Goal: Task Accomplishment & Management: Use online tool/utility

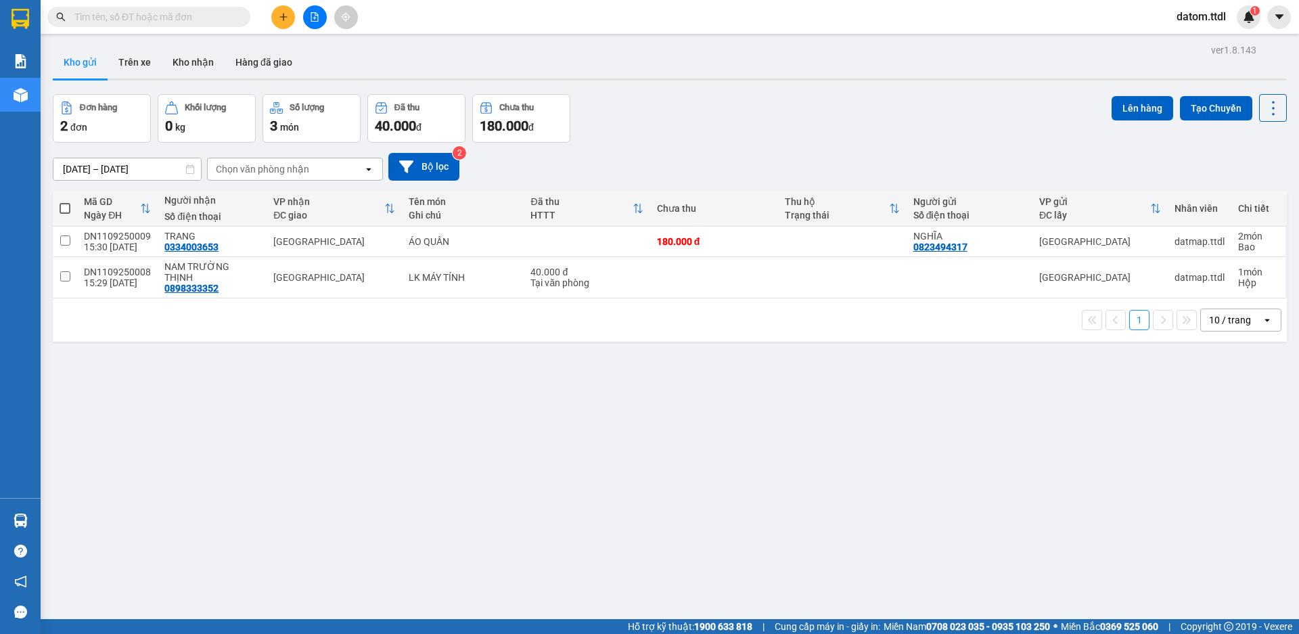
click at [315, 20] on icon "file-add" at bounding box center [314, 16] width 9 height 9
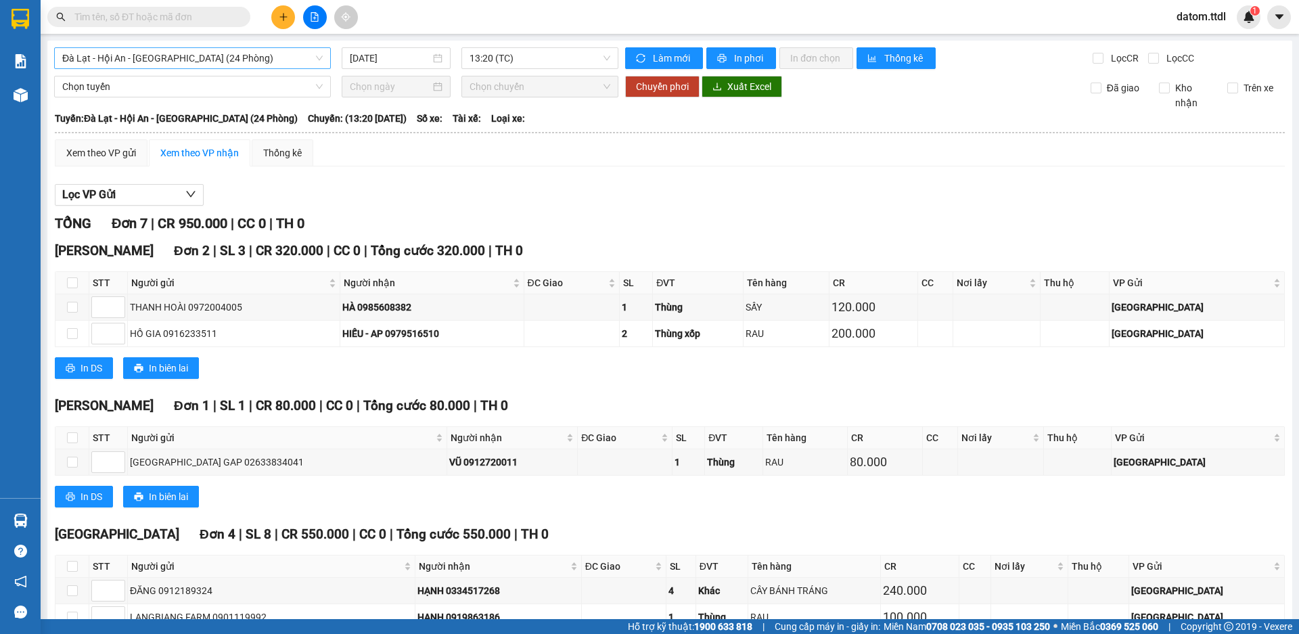
click at [239, 58] on span "Đà Lạt - Hội An - [GEOGRAPHIC_DATA] (24 Phòng)" at bounding box center [192, 58] width 260 height 20
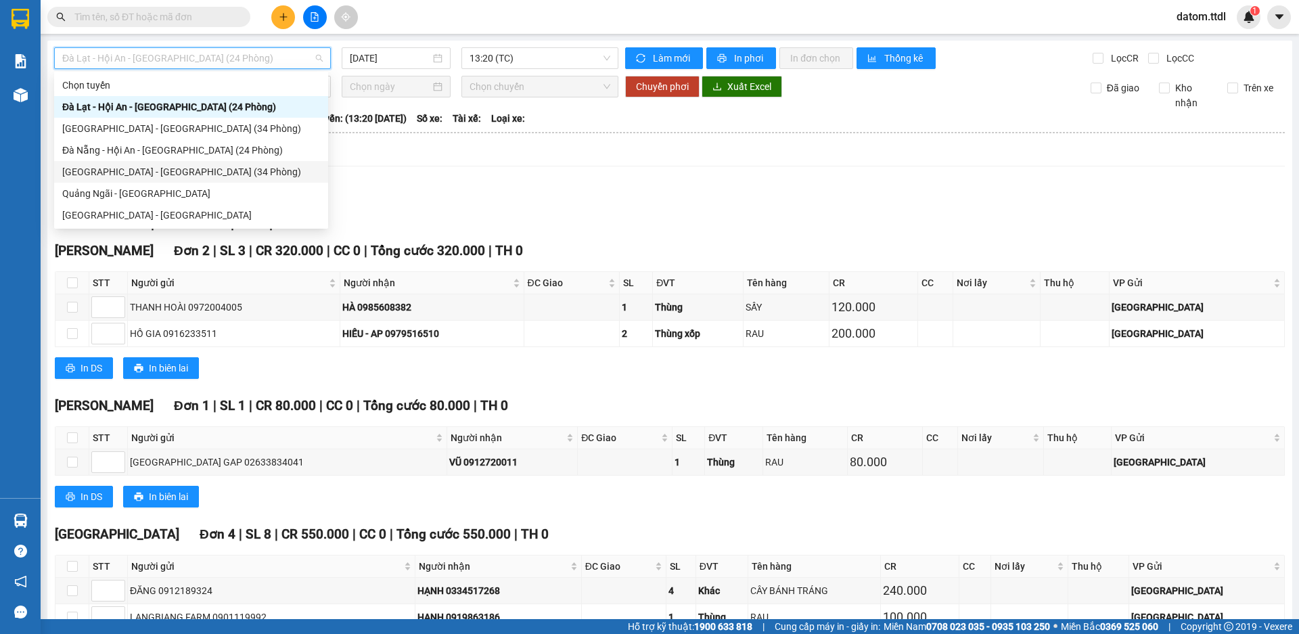
click at [126, 173] on div "[GEOGRAPHIC_DATA] - [GEOGRAPHIC_DATA] (34 Phòng)" at bounding box center [191, 171] width 258 height 15
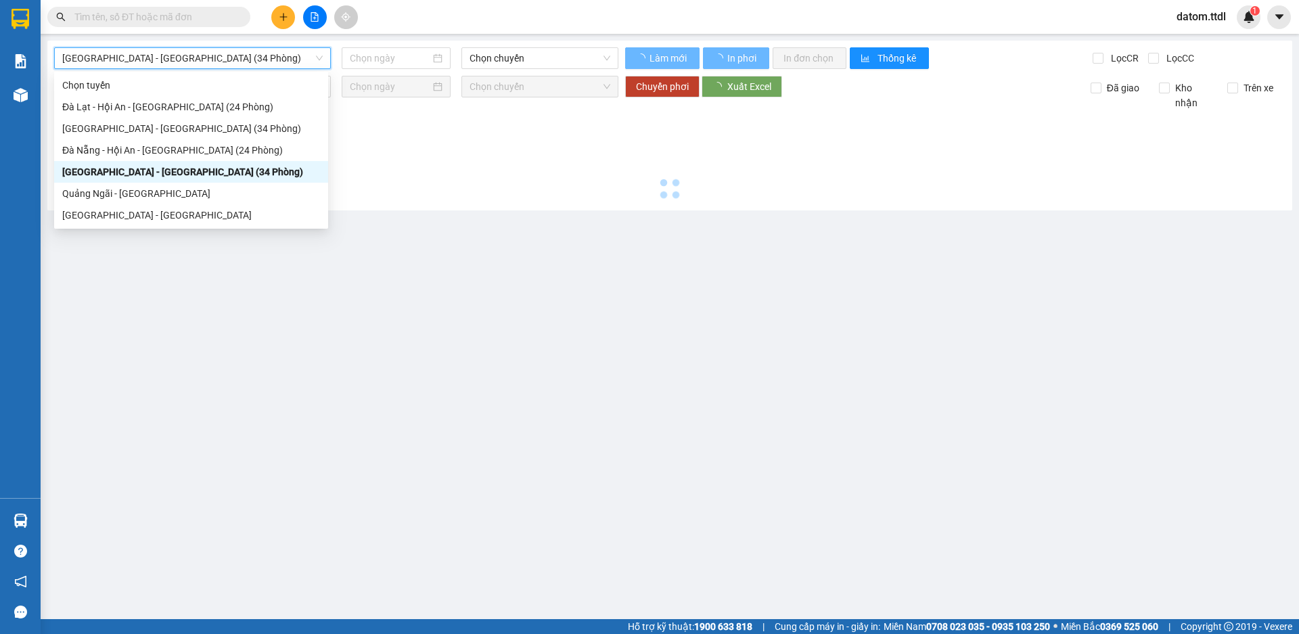
type input "[DATE]"
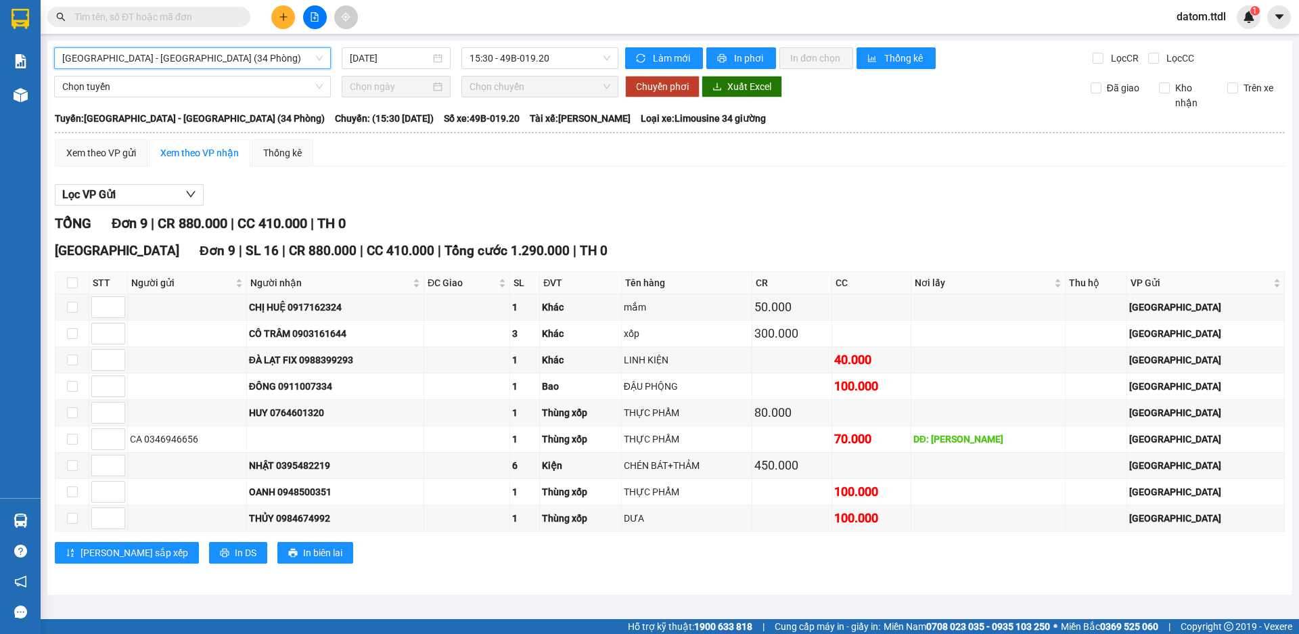
click at [279, 14] on icon "plus" at bounding box center [283, 16] width 9 height 9
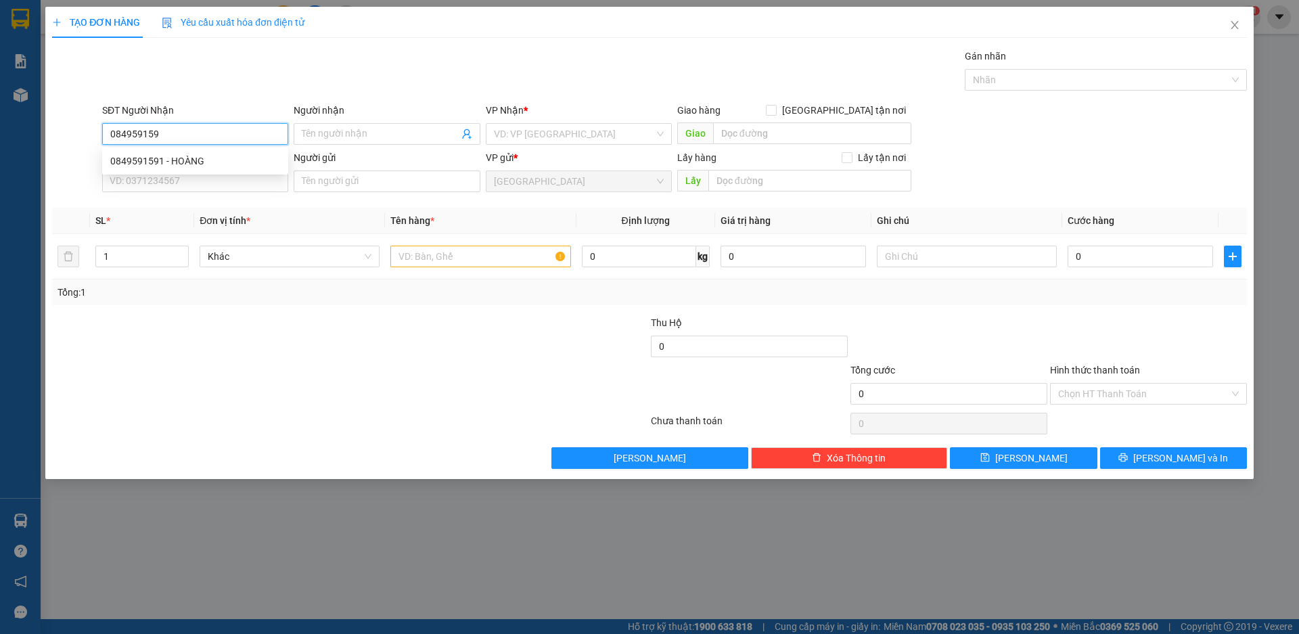
type input "0849591591"
click at [156, 159] on div "0849591591 - HOÀNG" at bounding box center [195, 161] width 170 height 15
type input "HOÀNG"
click at [239, 257] on span "Khác" at bounding box center [290, 256] width 164 height 20
type input "0849591591"
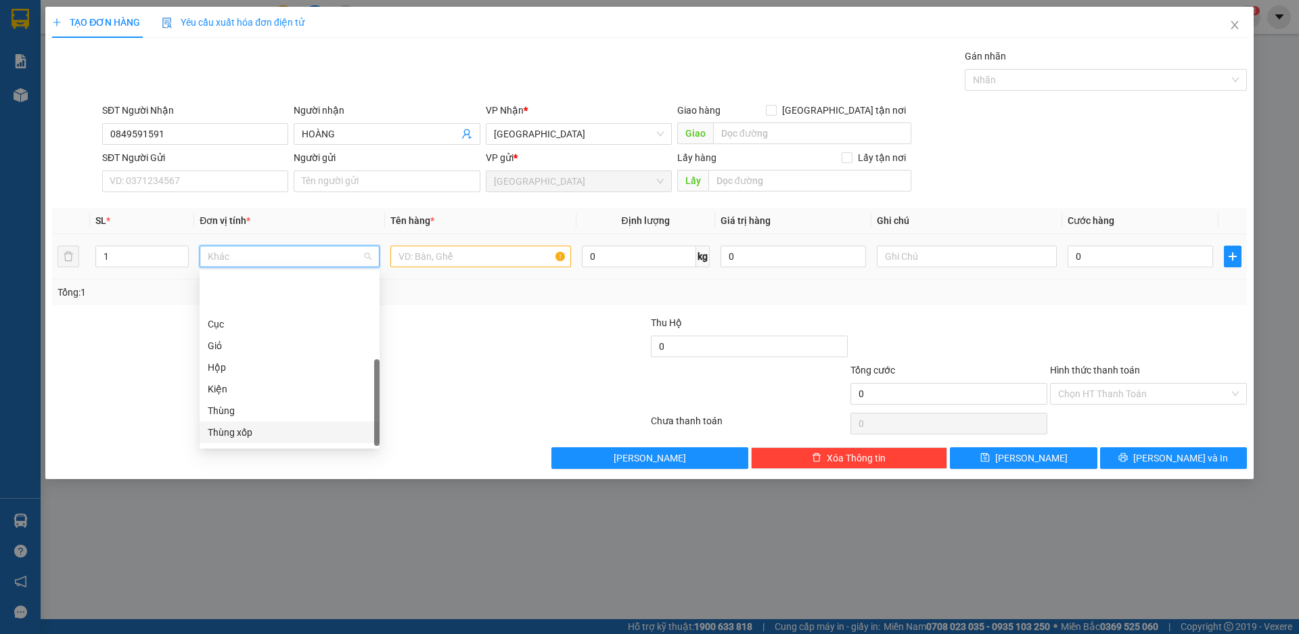
scroll to position [130, 0]
drag, startPoint x: 221, startPoint y: 437, endPoint x: 278, endPoint y: 380, distance: 80.8
click at [220, 437] on div "Khác" at bounding box center [290, 435] width 164 height 15
click at [414, 257] on input "text" at bounding box center [480, 257] width 180 height 22
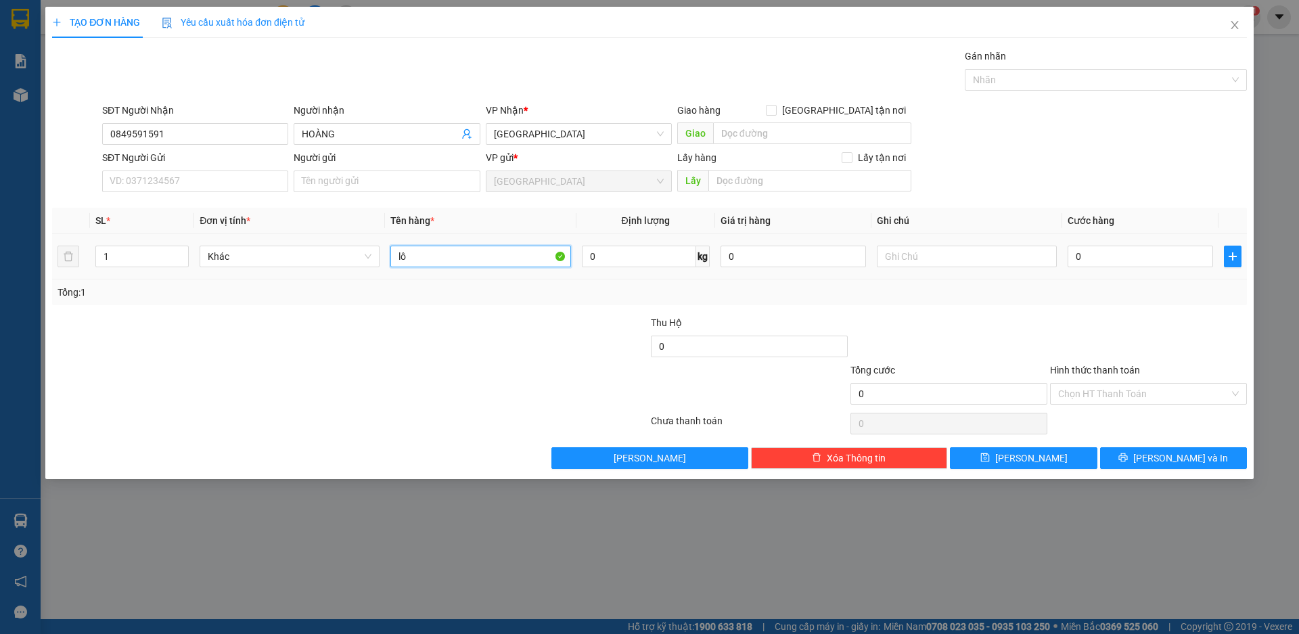
type input "l"
type input "LỒNG CHIM"
click at [1135, 265] on input "0" at bounding box center [1139, 257] width 145 height 22
type input "1"
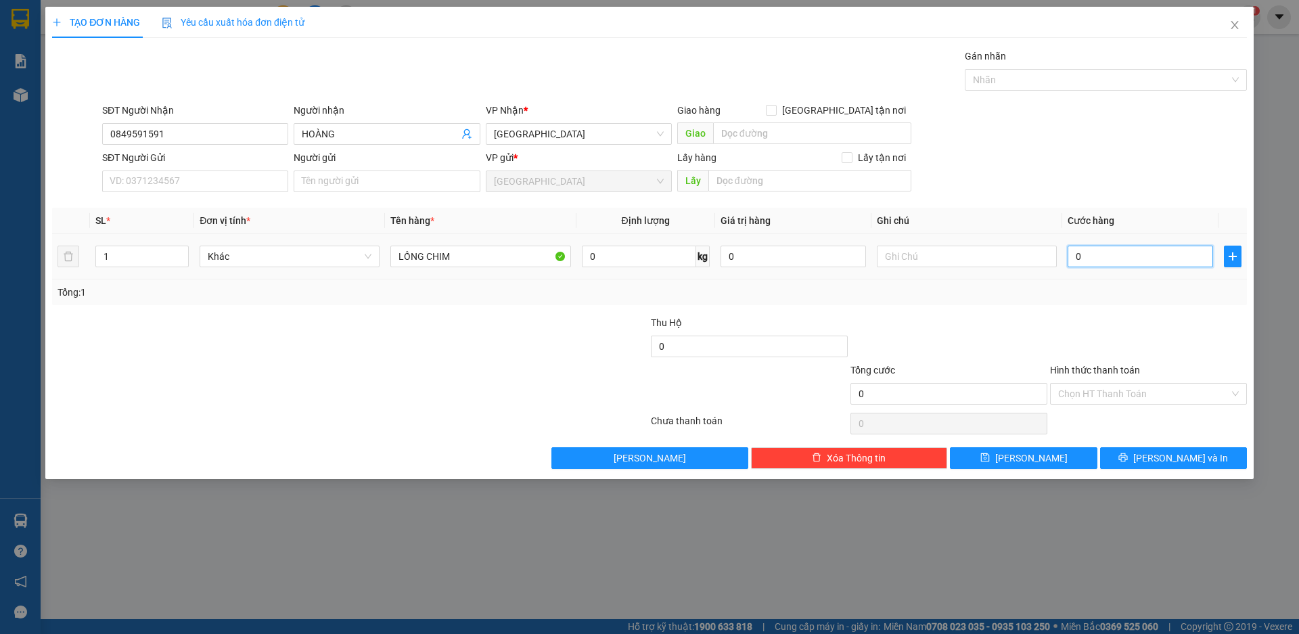
type input "1"
type input "10"
type input "100"
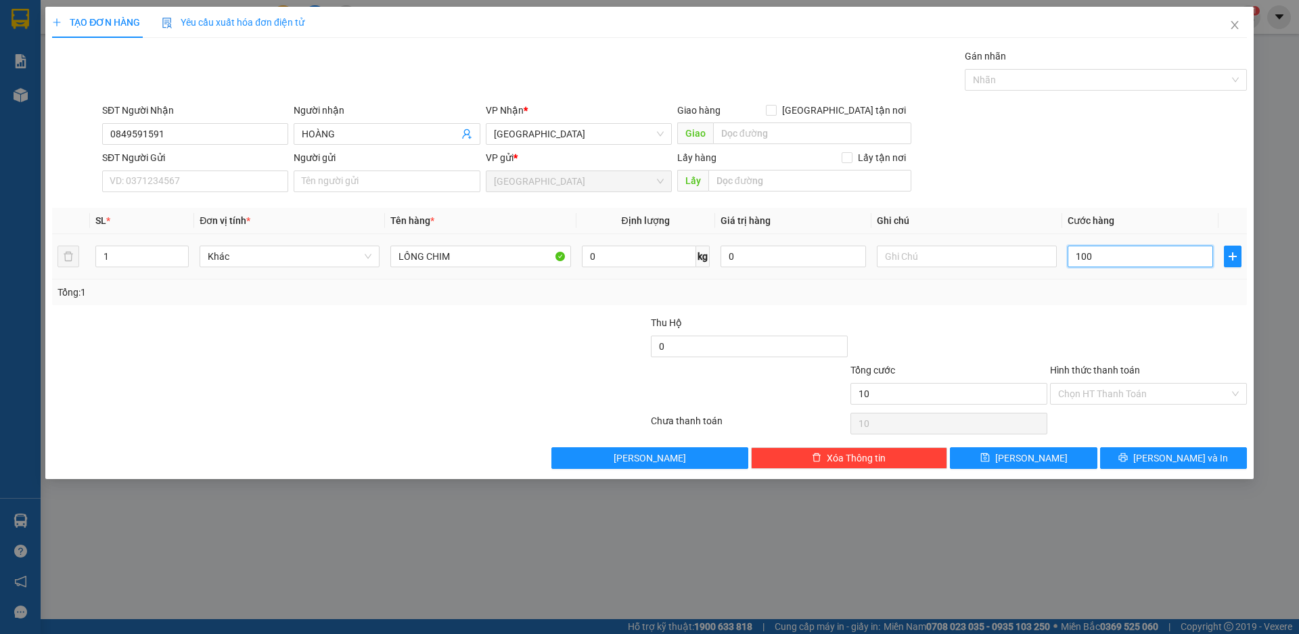
type input "100"
type input "1.000"
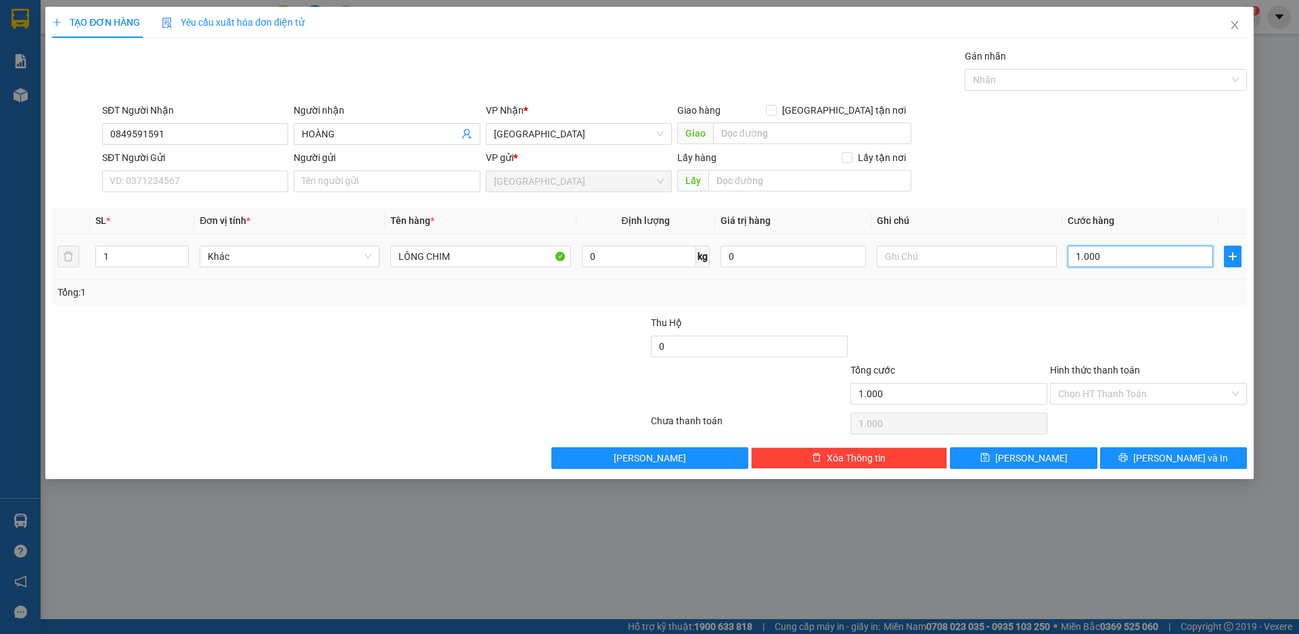
type input "10.000"
type input "100.000"
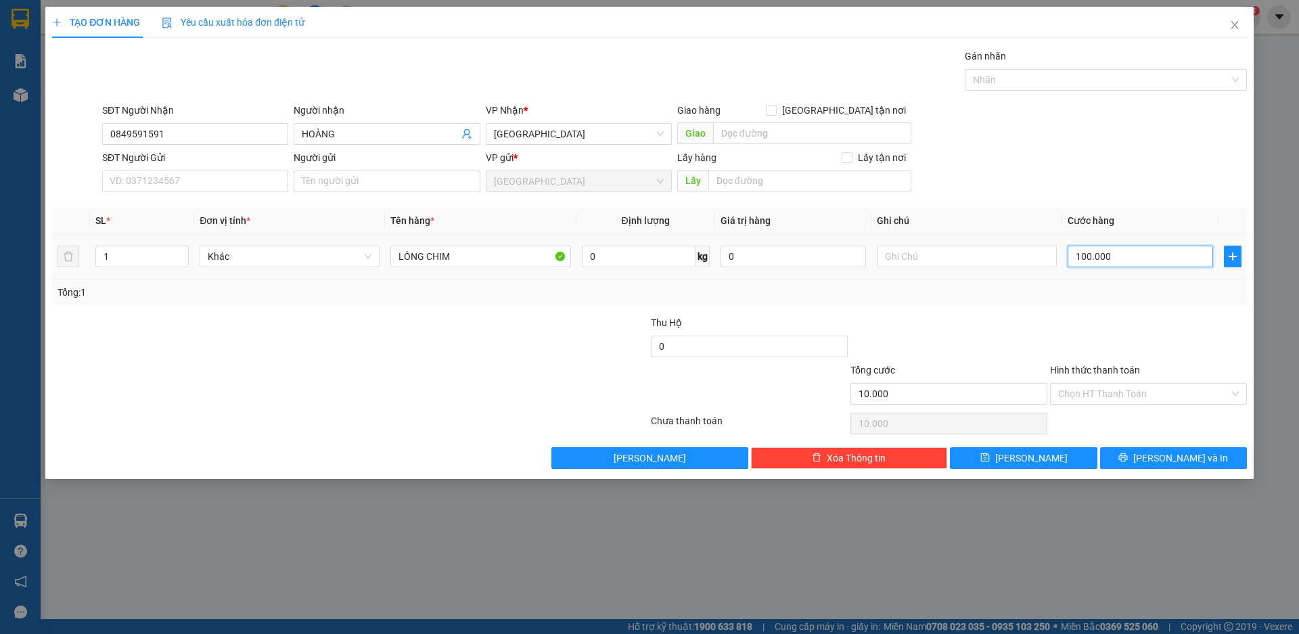
type input "100.000"
click at [1182, 455] on span "[PERSON_NAME] và In" at bounding box center [1180, 458] width 95 height 15
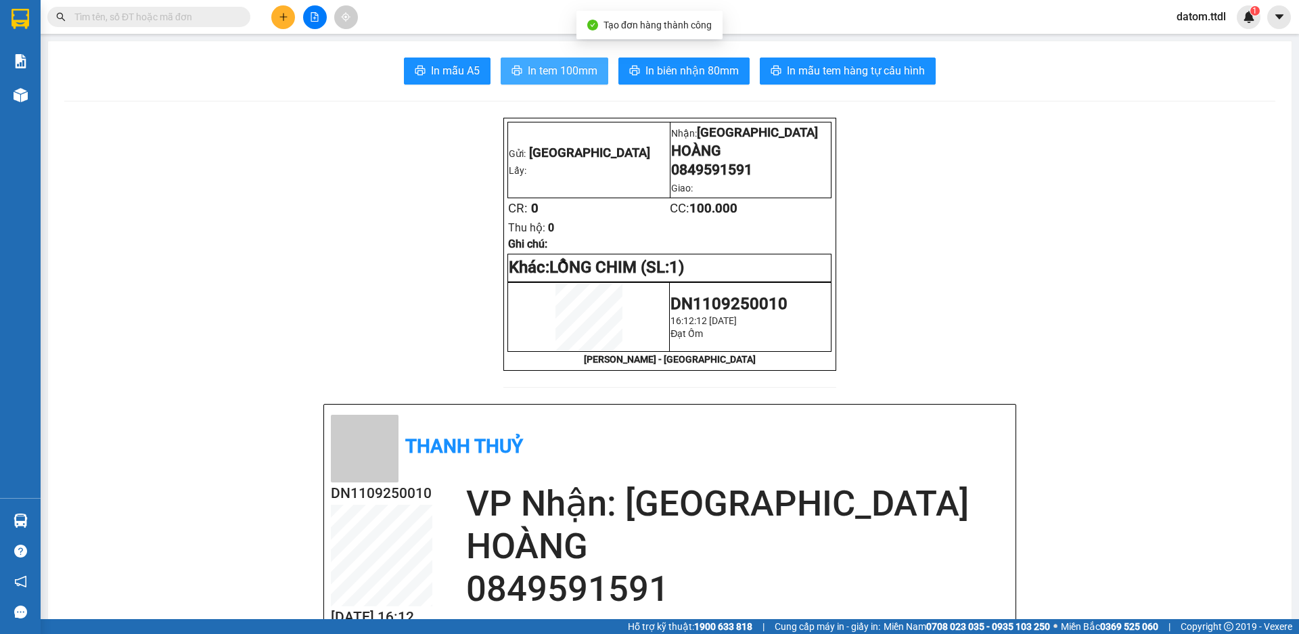
click at [576, 65] on span "In tem 100mm" at bounding box center [563, 70] width 70 height 17
click at [288, 18] on button at bounding box center [283, 17] width 24 height 24
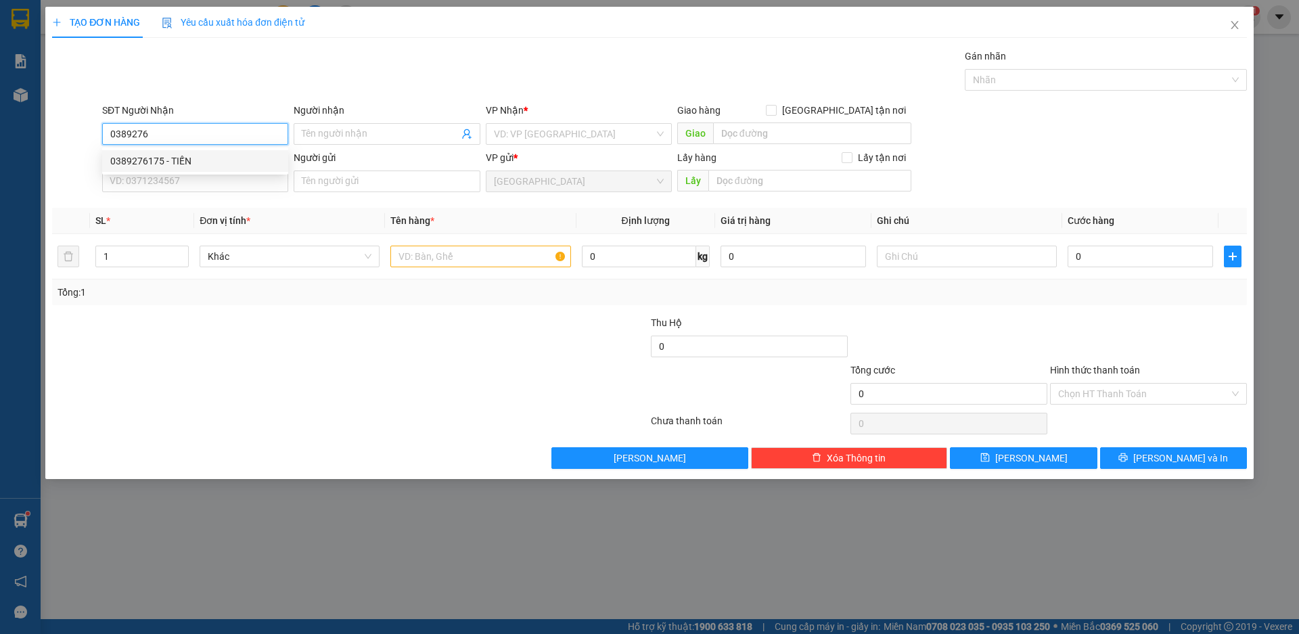
click at [140, 160] on div "0389276175 - TIẾN" at bounding box center [195, 161] width 170 height 15
type input "0389276175"
type input "TIẾN"
click at [303, 258] on span "Khác" at bounding box center [290, 256] width 164 height 20
type input "0389276175"
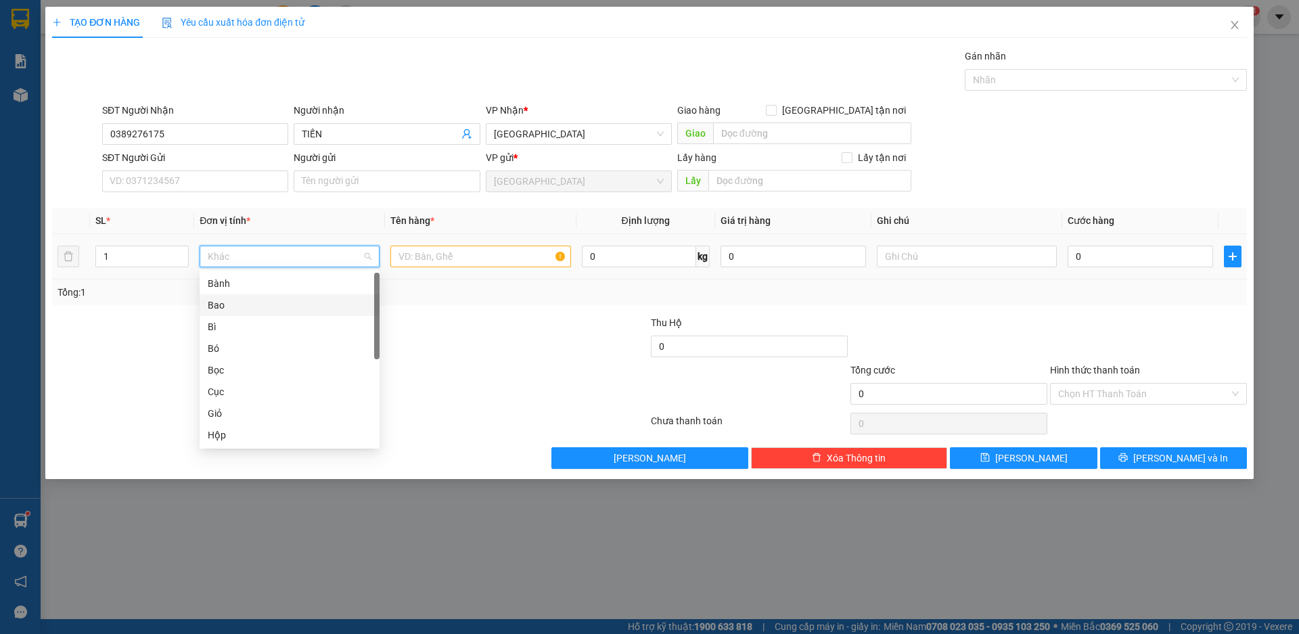
click at [233, 304] on div "Bao" at bounding box center [290, 305] width 164 height 15
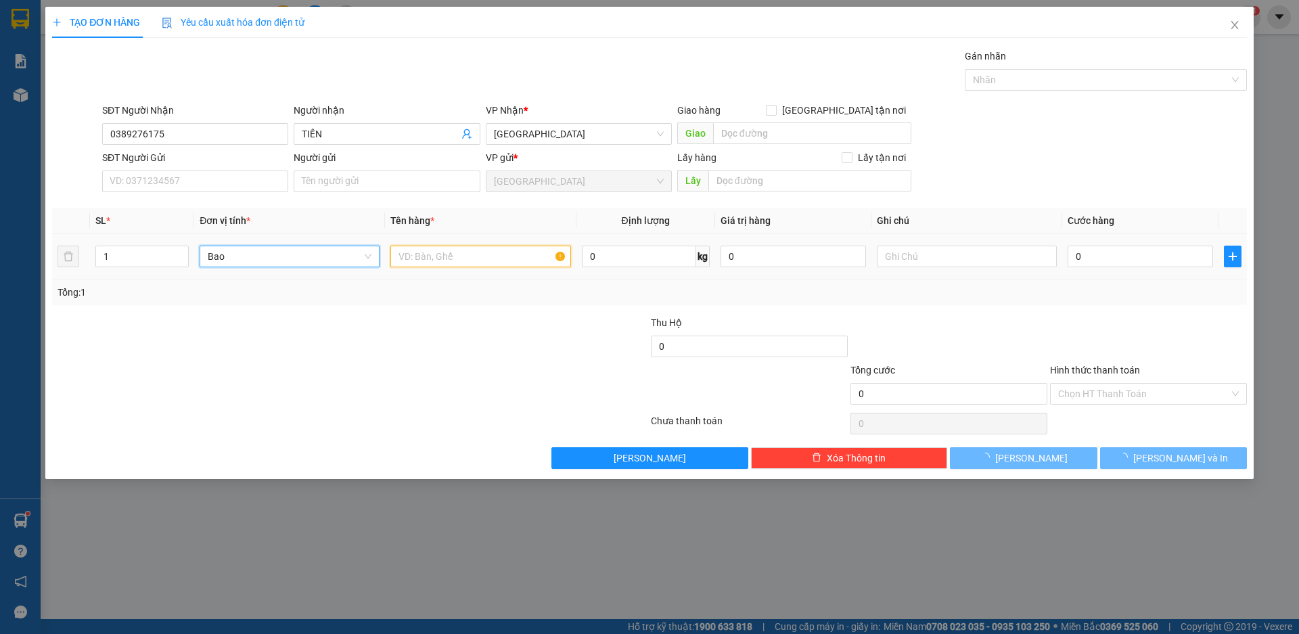
click at [475, 260] on input "text" at bounding box center [480, 257] width 180 height 22
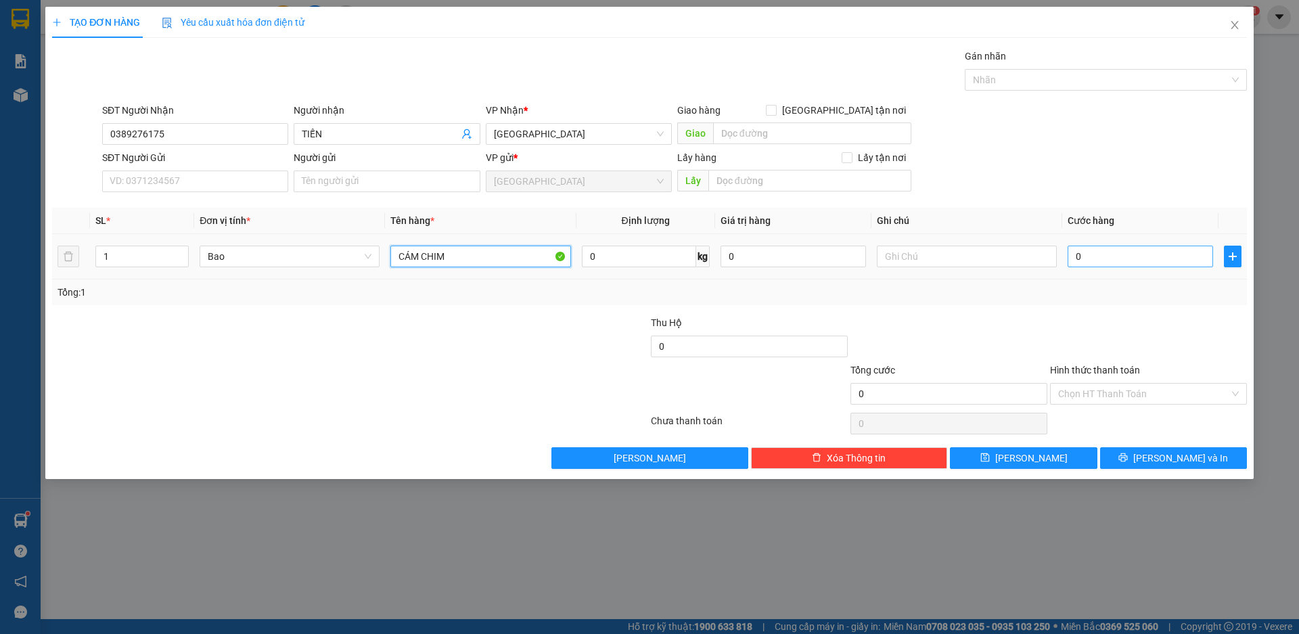
type input "CÁM CHIM"
click at [1093, 256] on input "0" at bounding box center [1139, 257] width 145 height 22
type input "1"
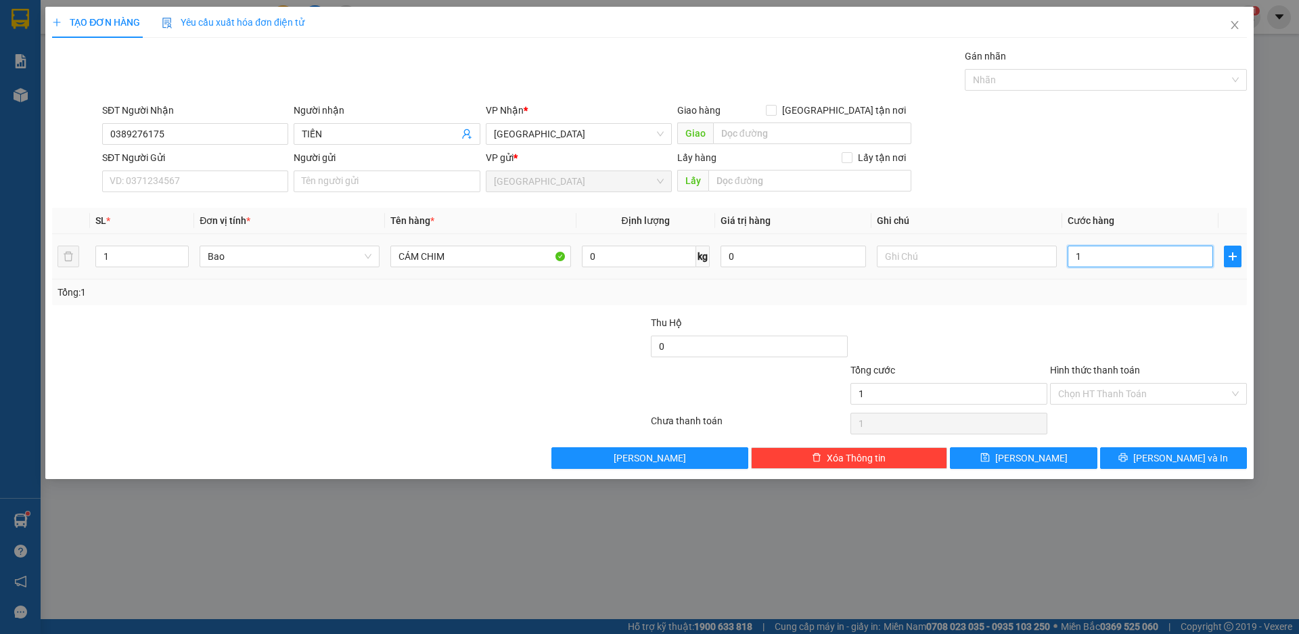
type input "10"
type input "100"
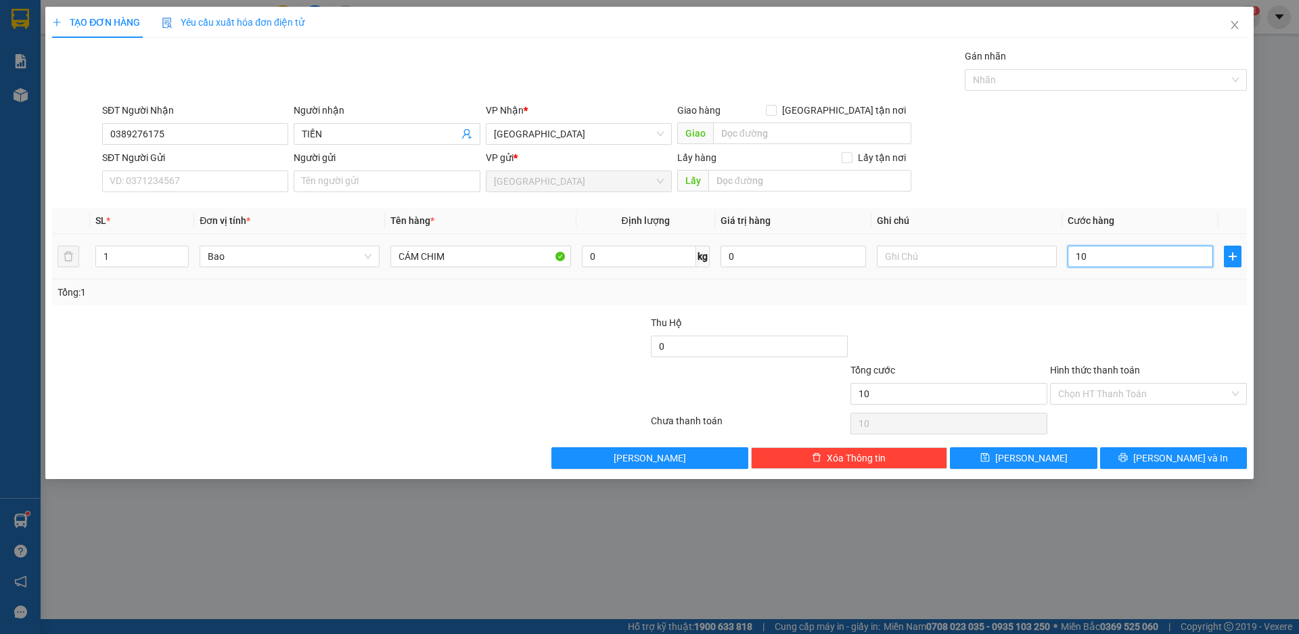
type input "100"
type input "1.000"
type input "10.000"
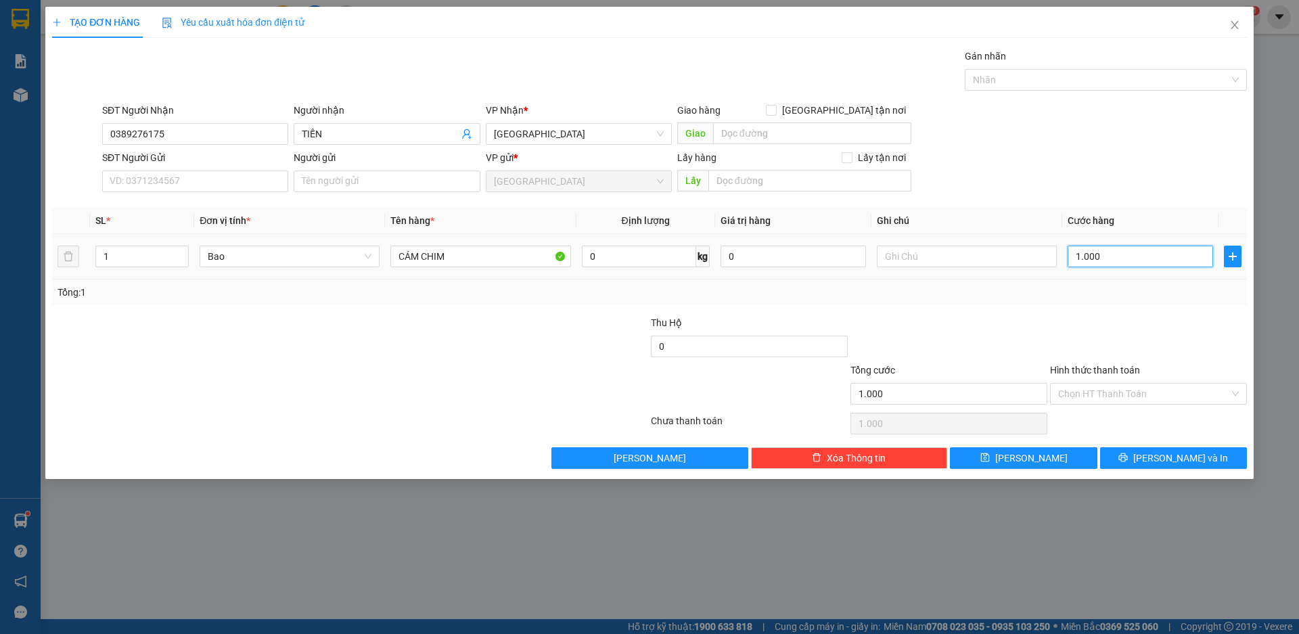
type input "10.000"
type input "100.000"
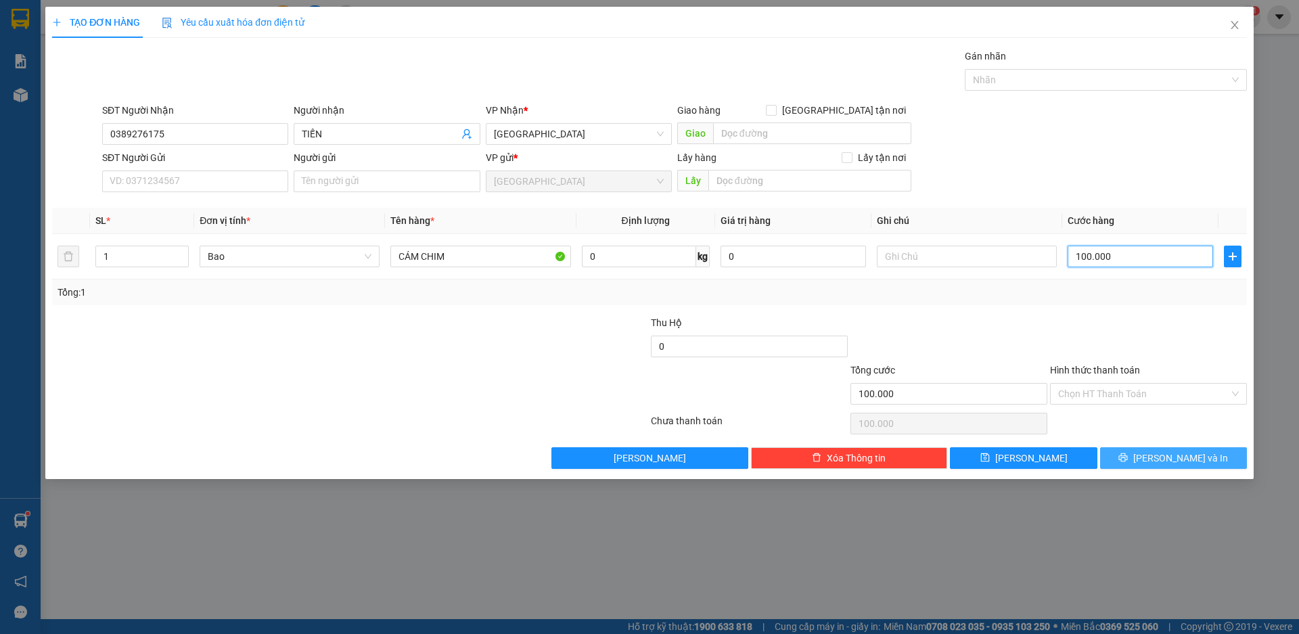
type input "100.000"
click at [1172, 455] on span "[PERSON_NAME] và In" at bounding box center [1180, 458] width 95 height 15
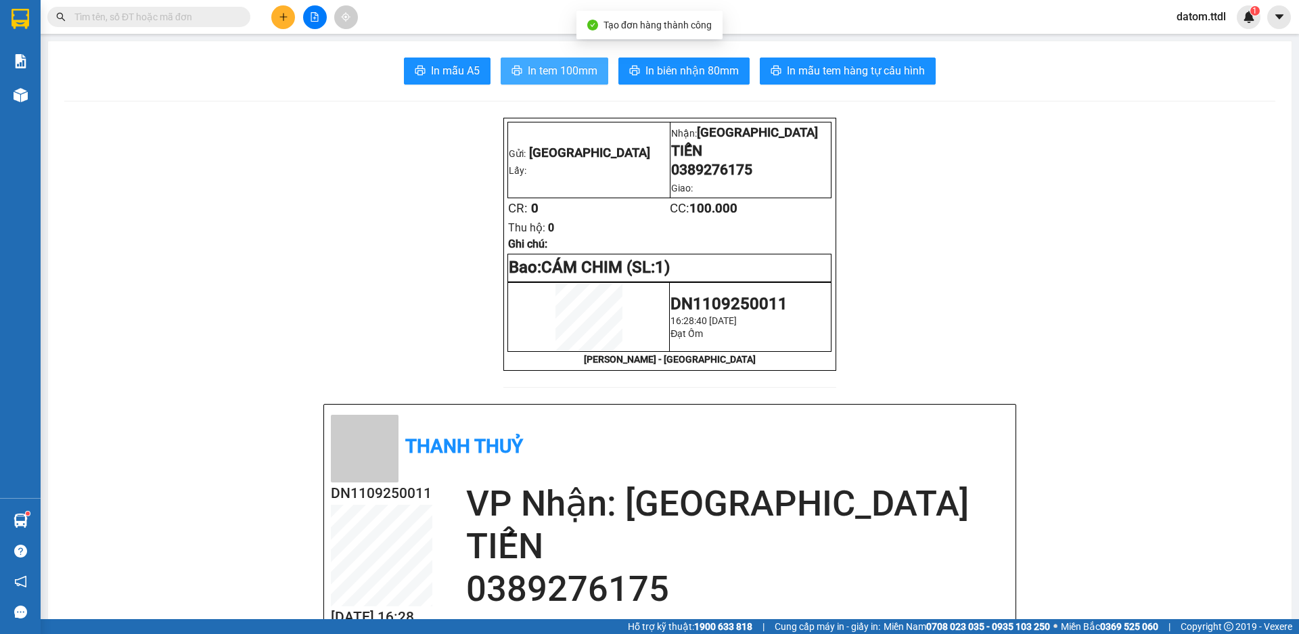
click at [578, 74] on span "In tem 100mm" at bounding box center [563, 70] width 70 height 17
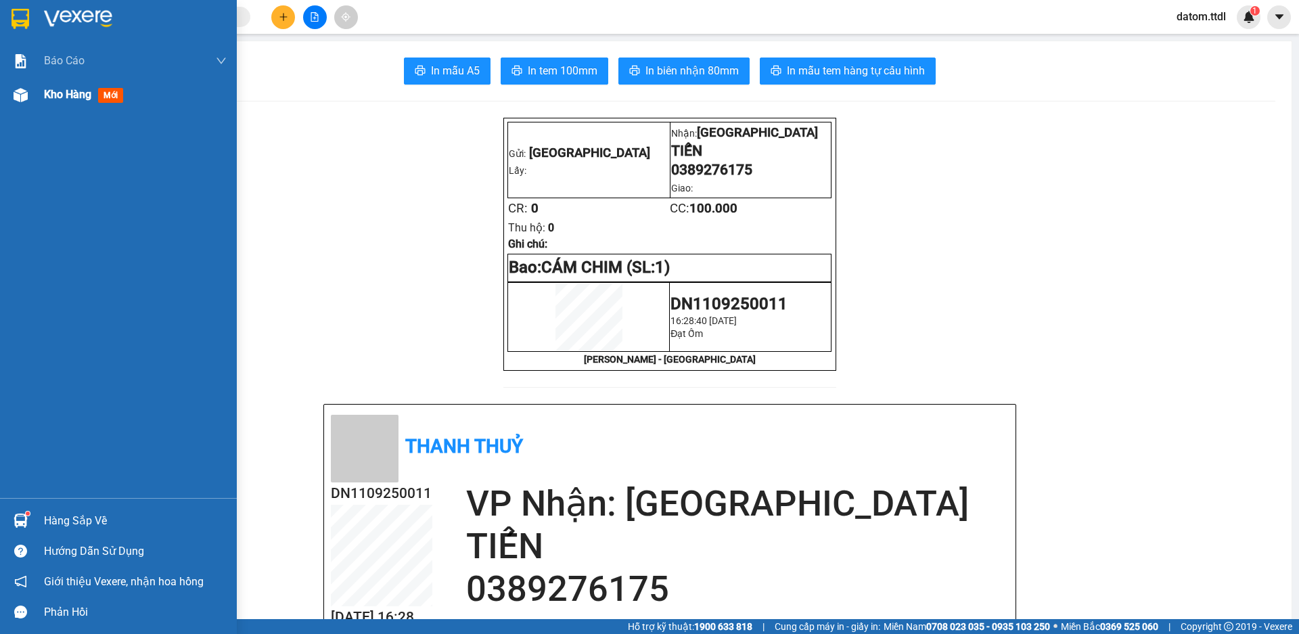
click at [55, 92] on span "Kho hàng" at bounding box center [67, 94] width 47 height 13
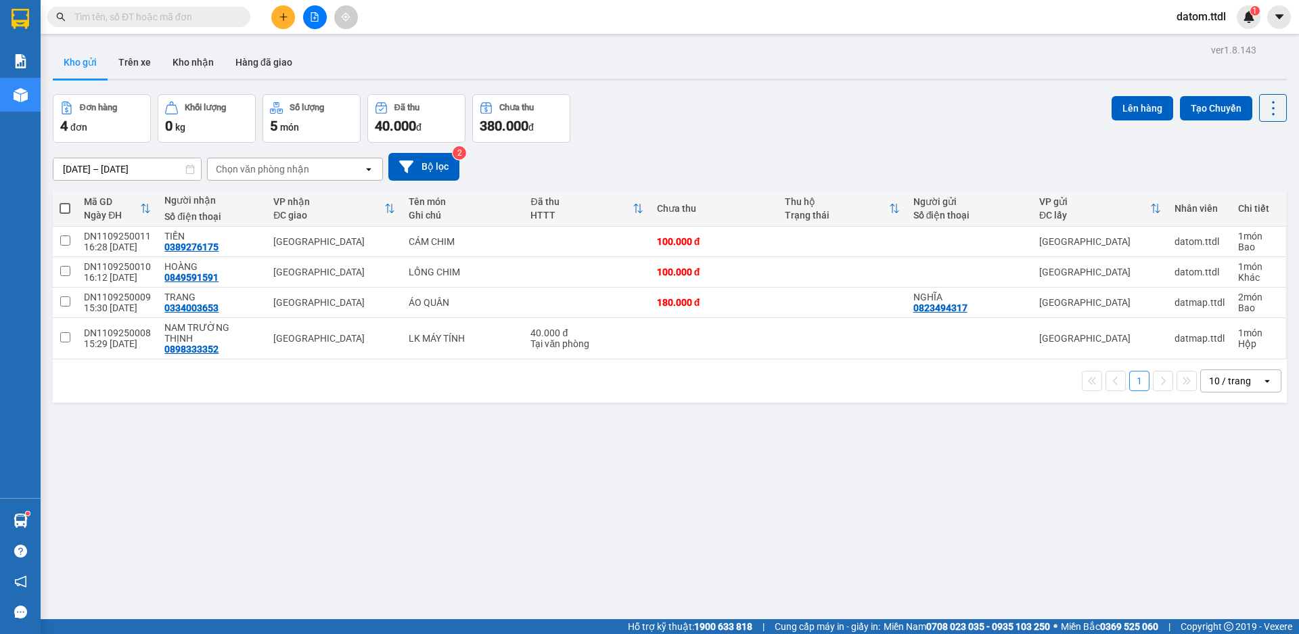
click at [66, 209] on span at bounding box center [65, 208] width 11 height 11
click at [65, 202] on input "checkbox" at bounding box center [65, 202] width 0 height 0
checkbox input "true"
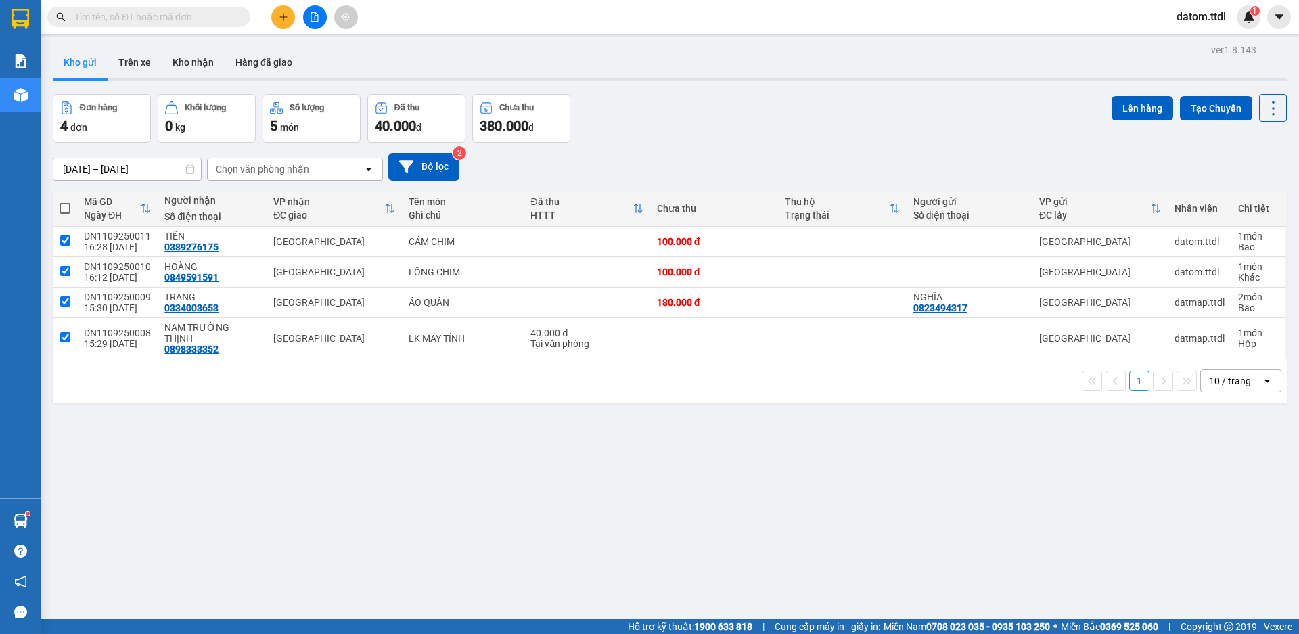
checkbox input "true"
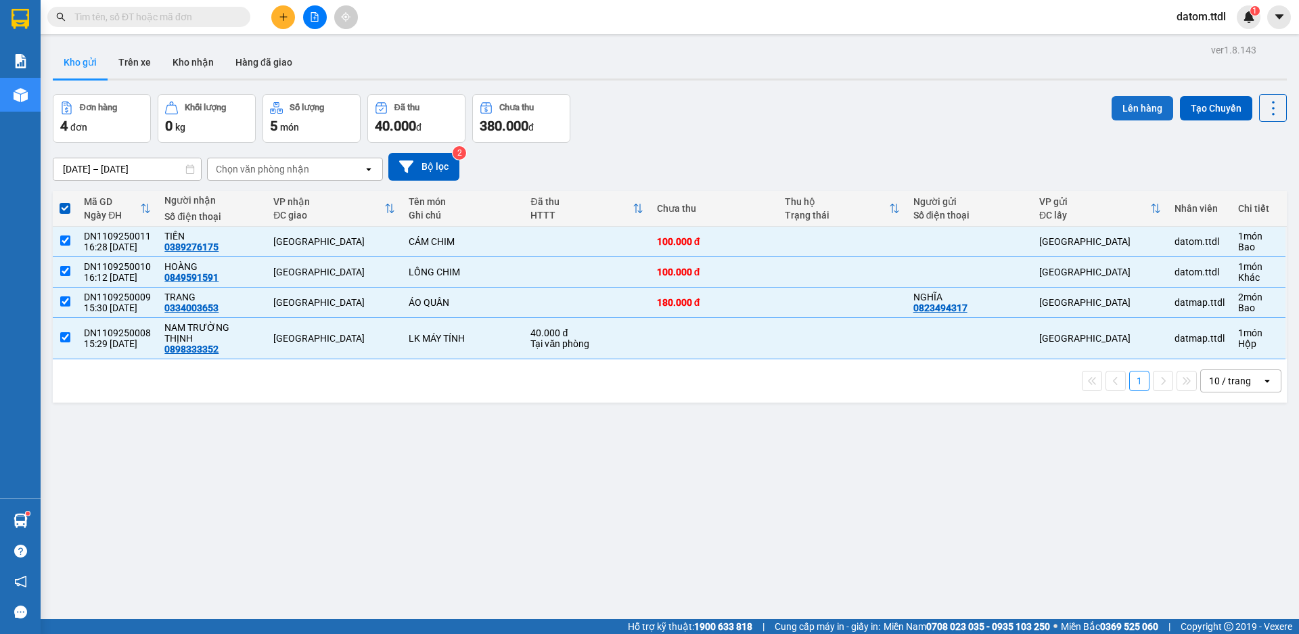
click at [1139, 111] on button "Lên hàng" at bounding box center [1142, 108] width 62 height 24
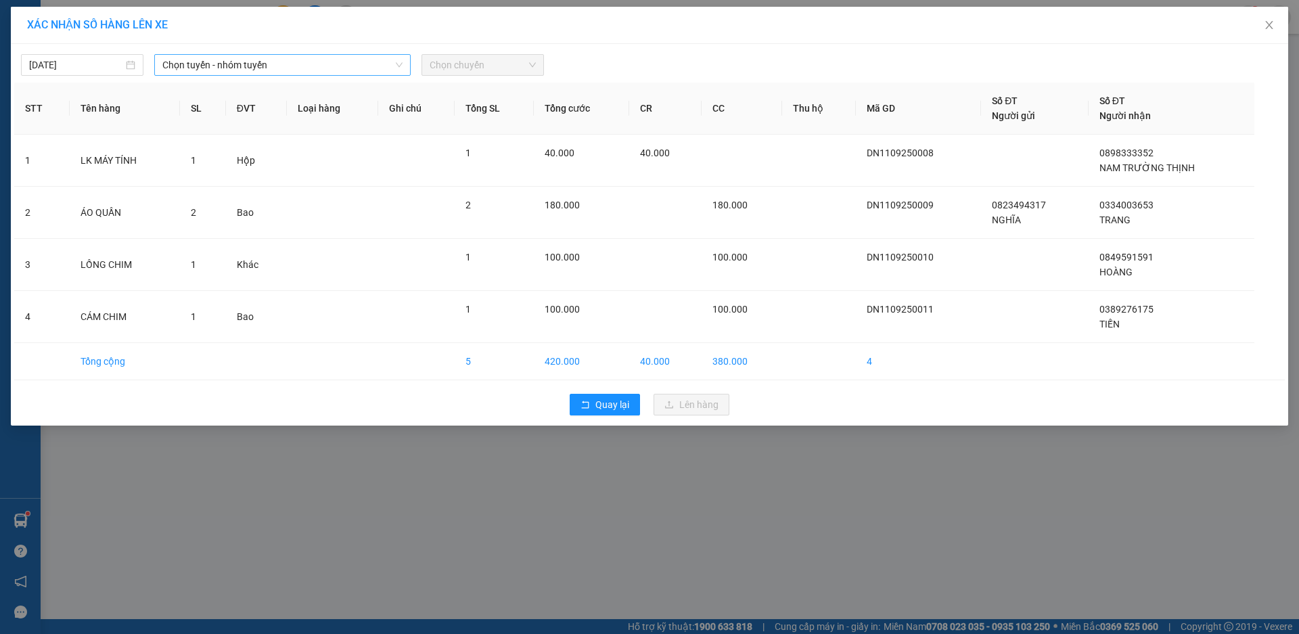
click at [290, 67] on span "Chọn tuyến - nhóm tuyến" at bounding box center [282, 65] width 240 height 20
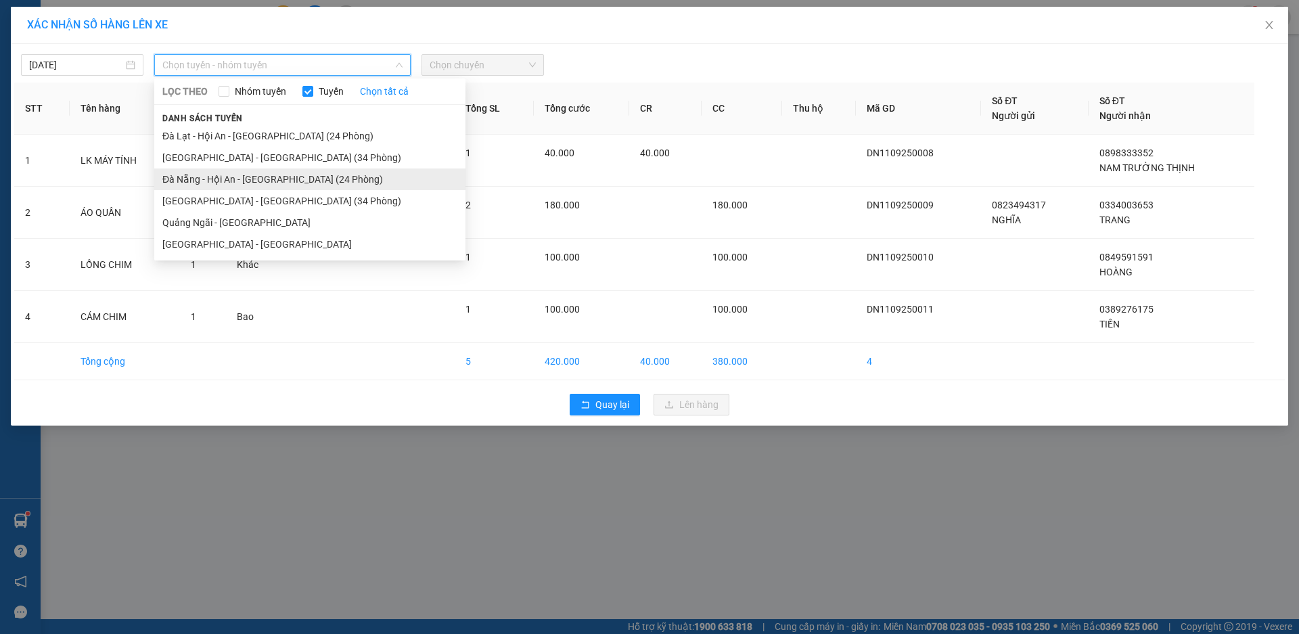
click at [234, 180] on li "Đà Nẵng - Hội An - [GEOGRAPHIC_DATA] (24 Phòng)" at bounding box center [309, 179] width 311 height 22
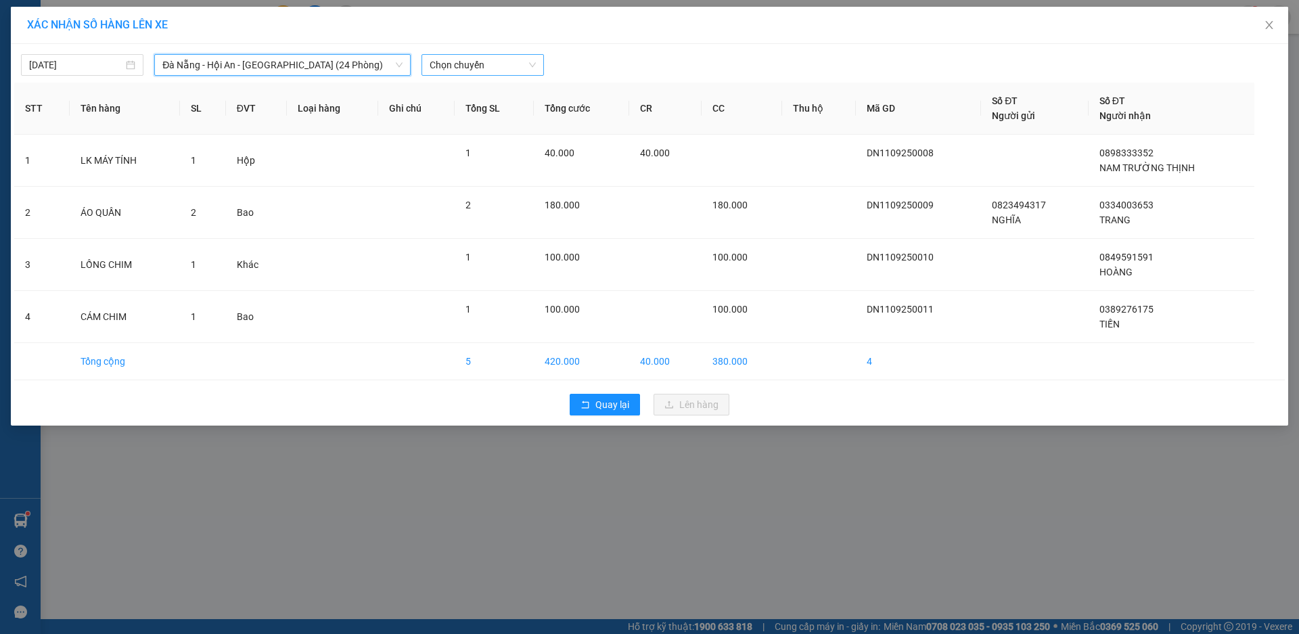
click at [514, 66] on span "Chọn chuyến" at bounding box center [483, 65] width 106 height 20
click at [493, 117] on div "17:00 - 49H-034.51" at bounding box center [483, 113] width 106 height 15
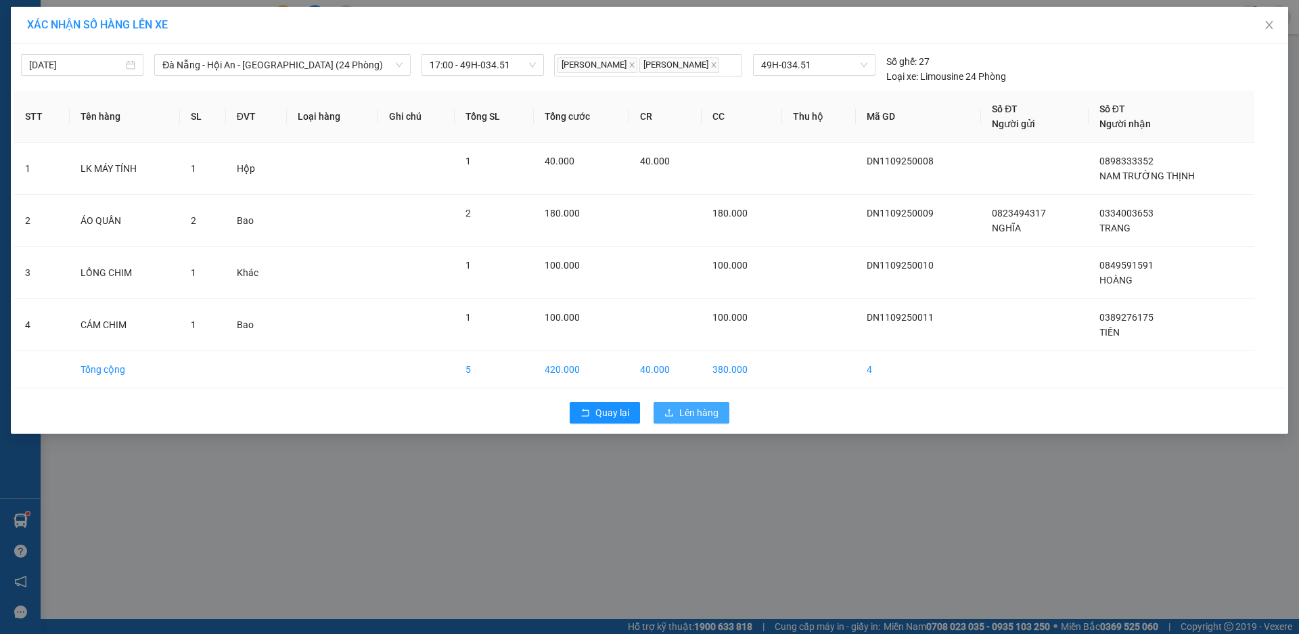
click at [712, 419] on span "Lên hàng" at bounding box center [698, 412] width 39 height 15
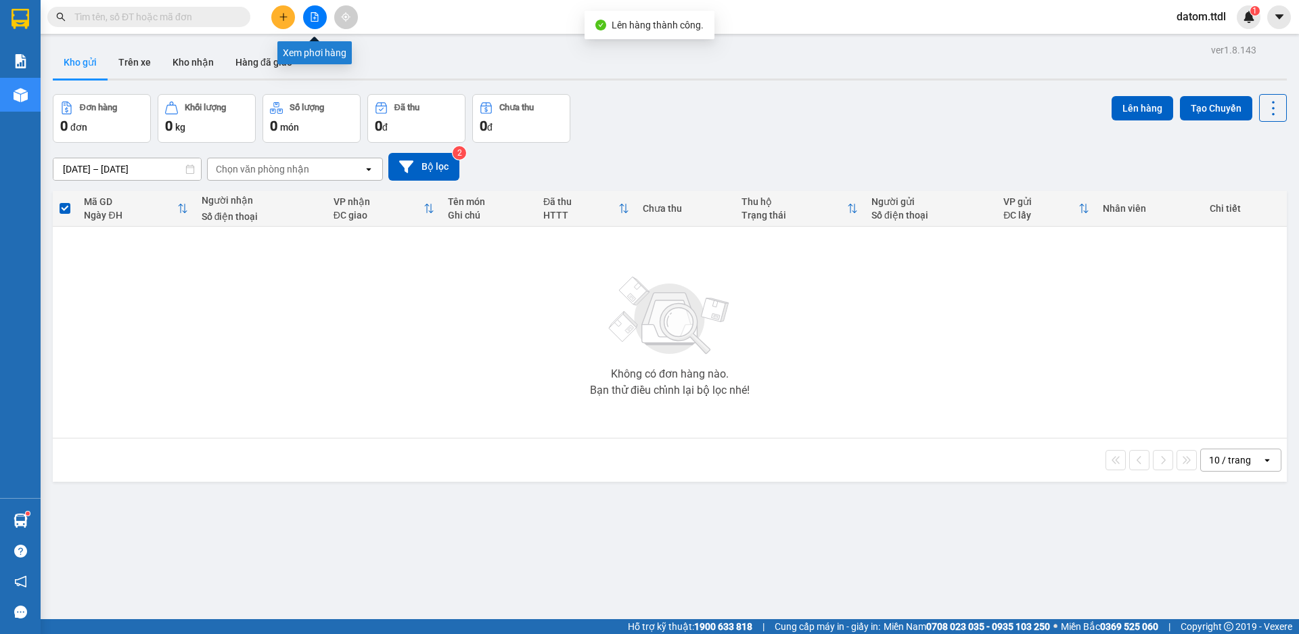
click at [317, 19] on icon "file-add" at bounding box center [314, 16] width 9 height 9
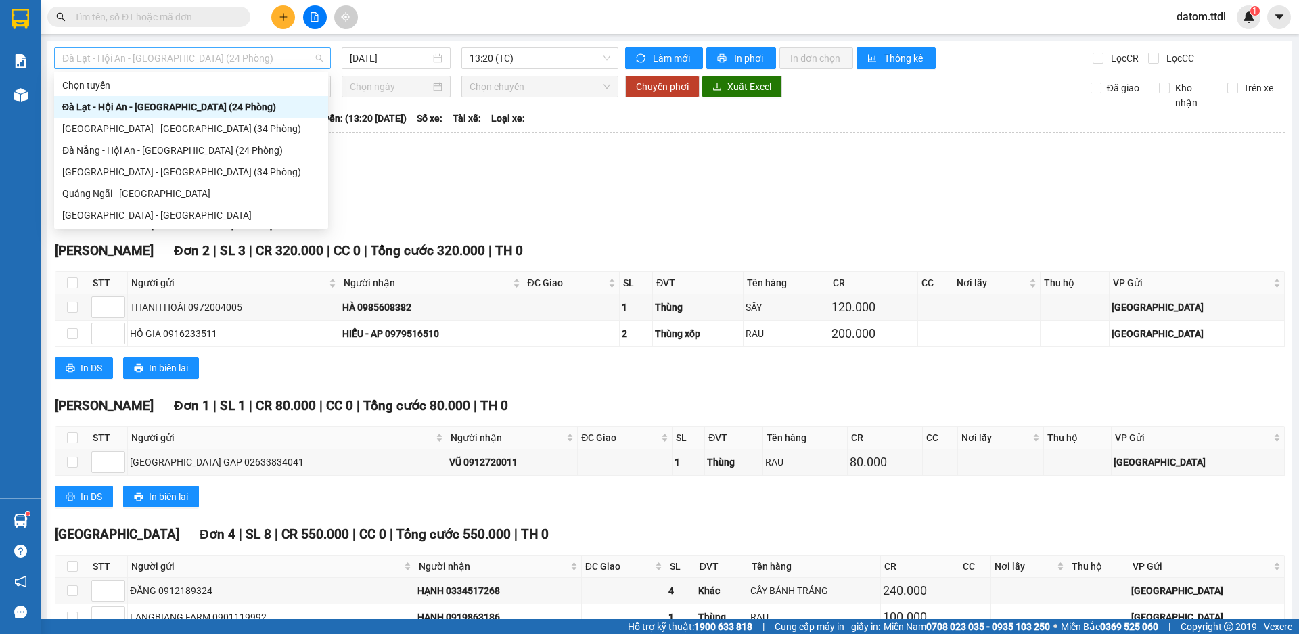
click at [228, 59] on span "Đà Lạt - Hội An - [GEOGRAPHIC_DATA] (24 Phòng)" at bounding box center [192, 58] width 260 height 20
click at [153, 147] on div "Đà Nẵng - Hội An - [GEOGRAPHIC_DATA] (24 Phòng)" at bounding box center [191, 150] width 258 height 15
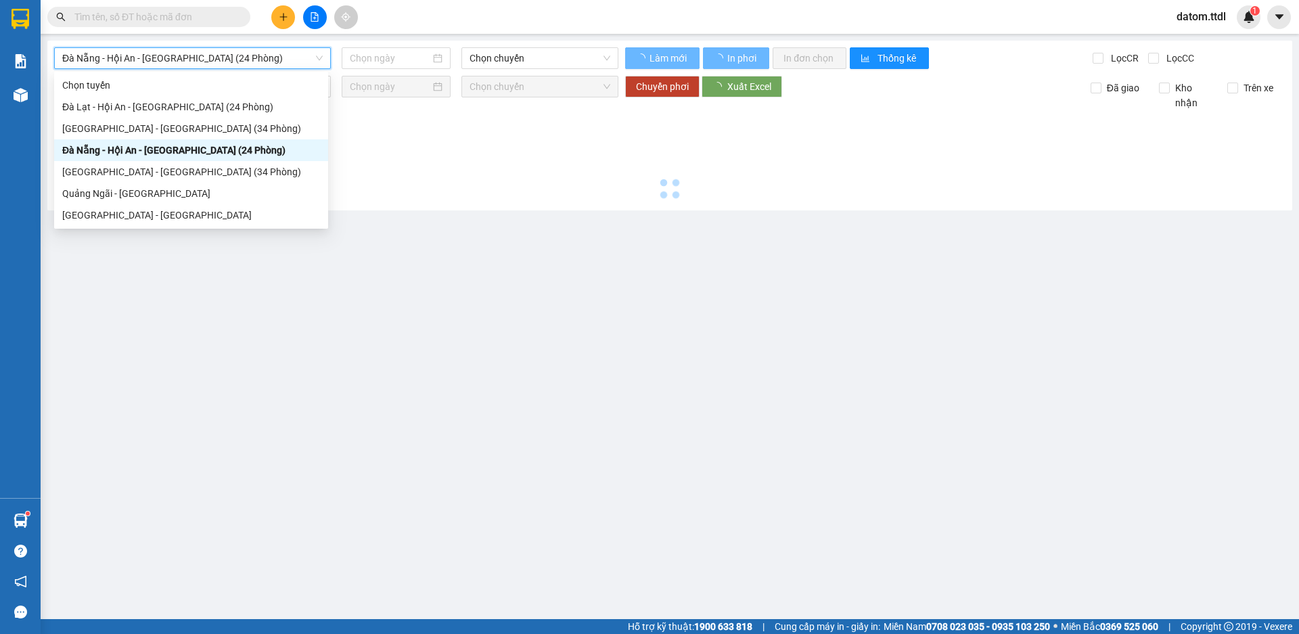
type input "[DATE]"
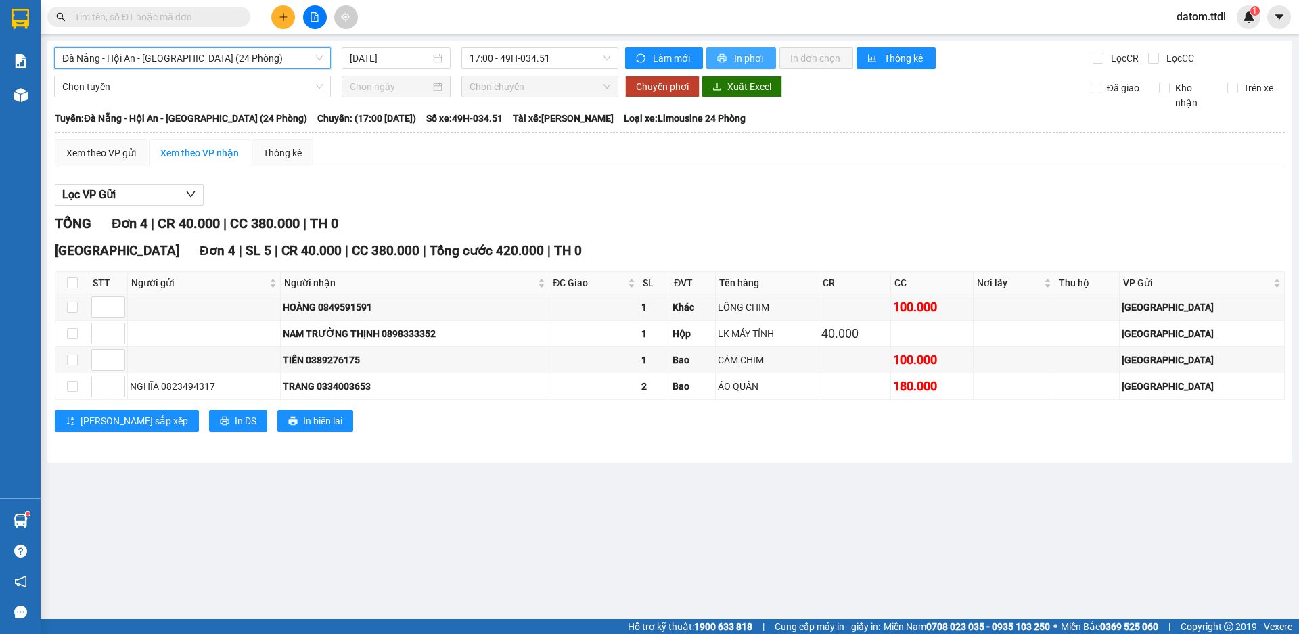
click at [731, 56] on button "In phơi" at bounding box center [741, 58] width 70 height 22
